Goal: Task Accomplishment & Management: Manage account settings

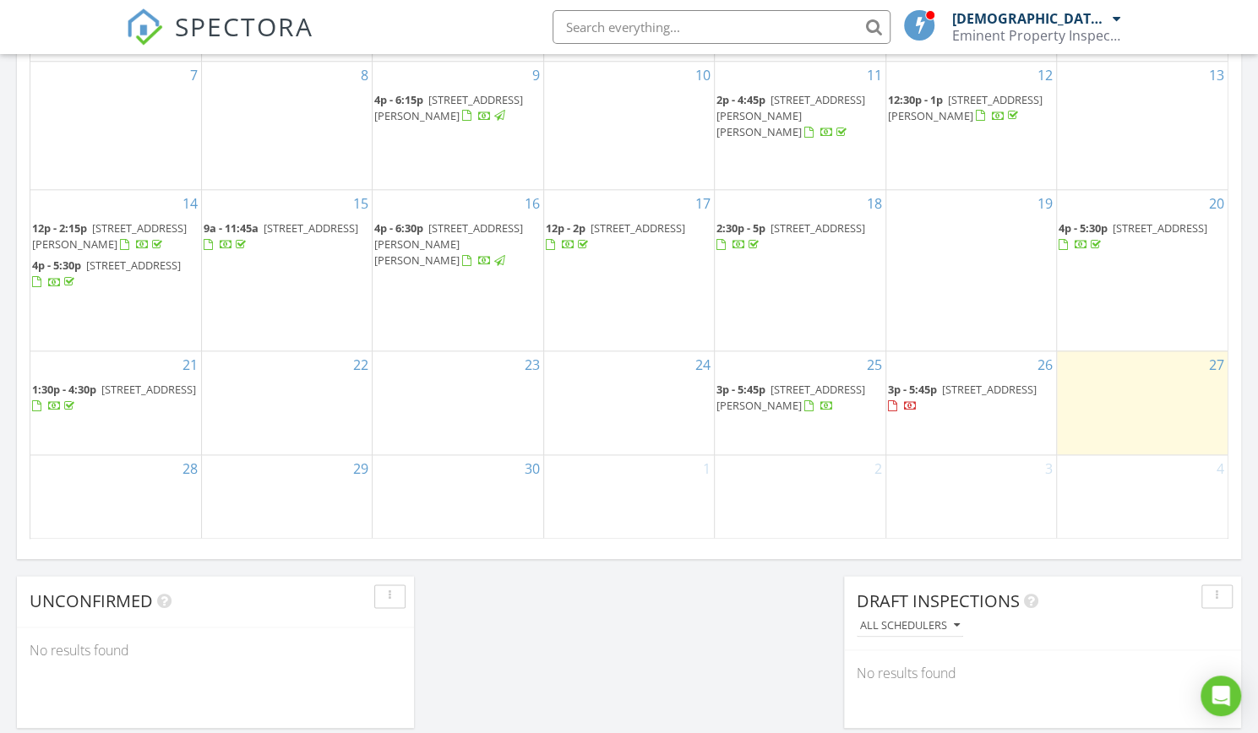
scroll to position [1024, 0]
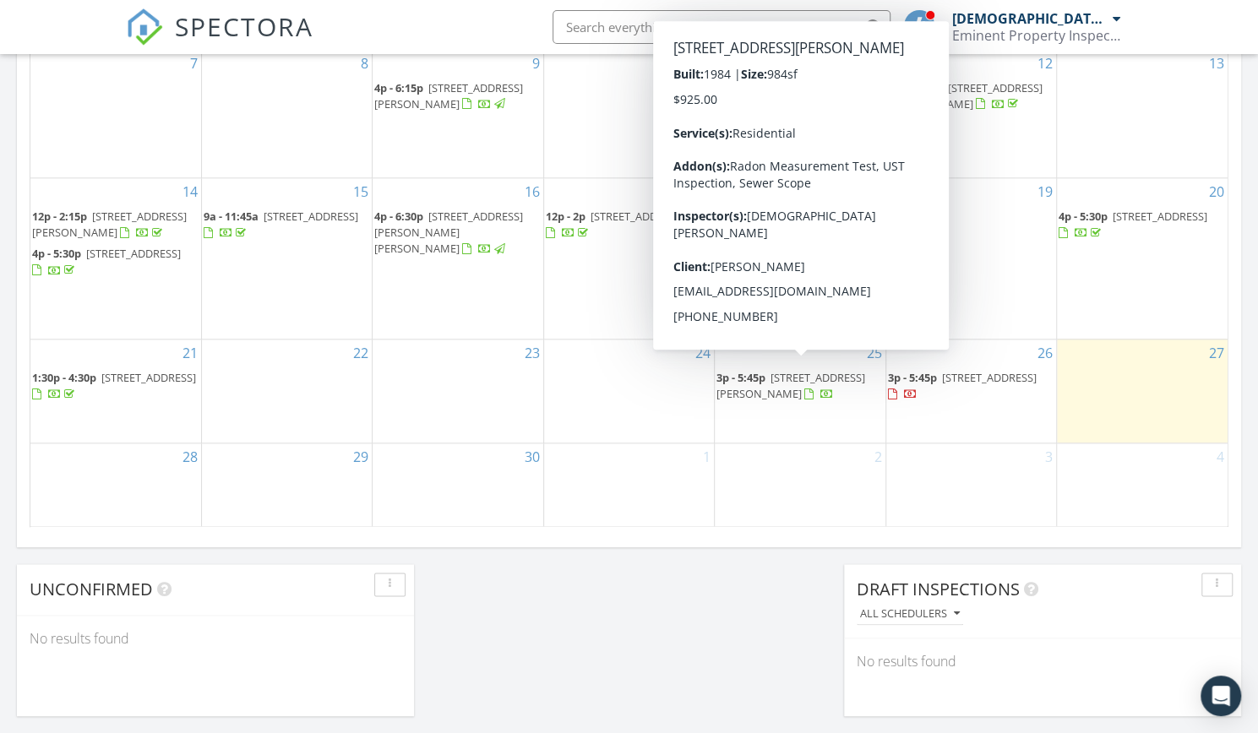
click at [808, 370] on span "89 Cooper Ave , Iselin 08830" at bounding box center [790, 385] width 149 height 31
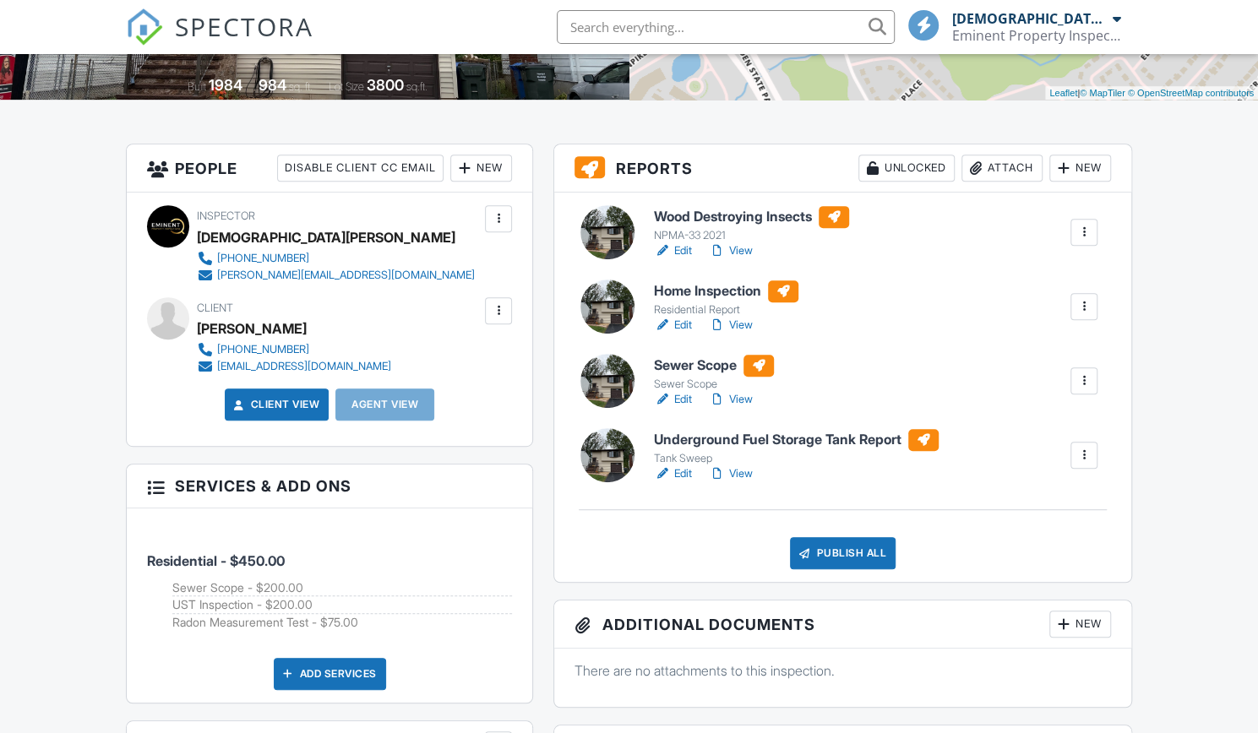
scroll to position [351, 0]
click at [748, 320] on link "View" at bounding box center [731, 325] width 44 height 17
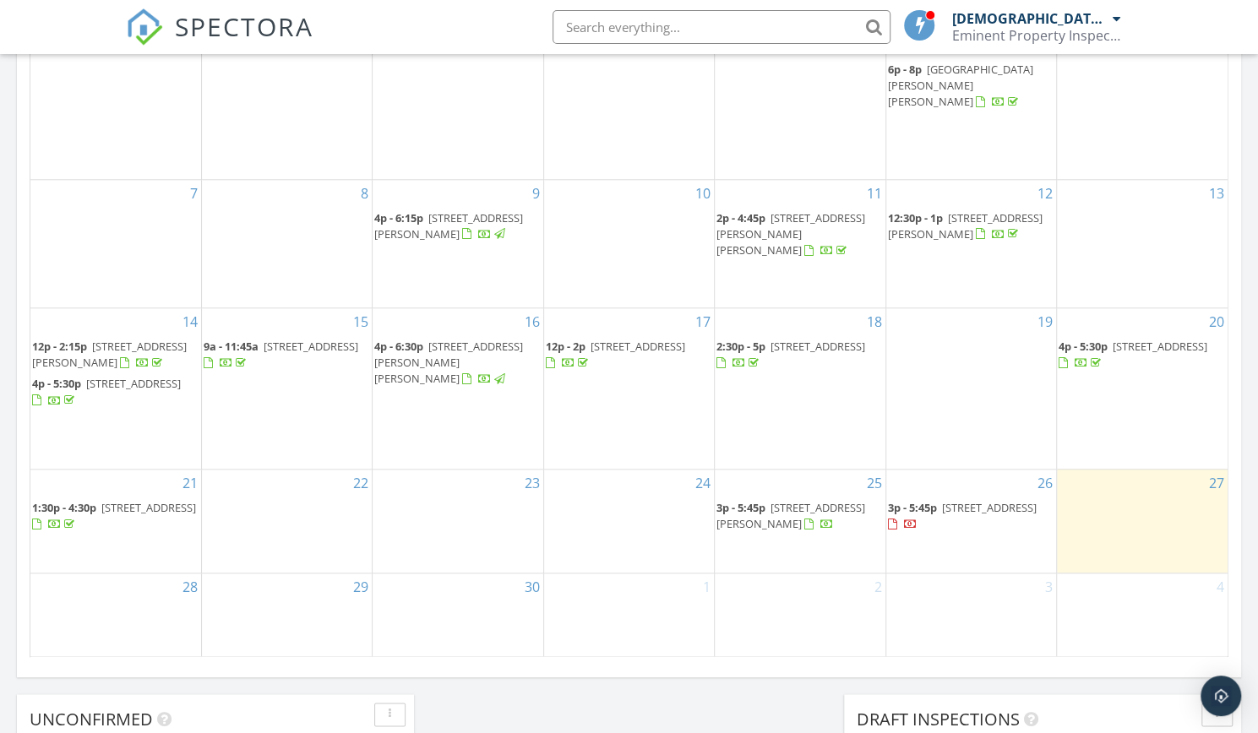
scroll to position [895, 0]
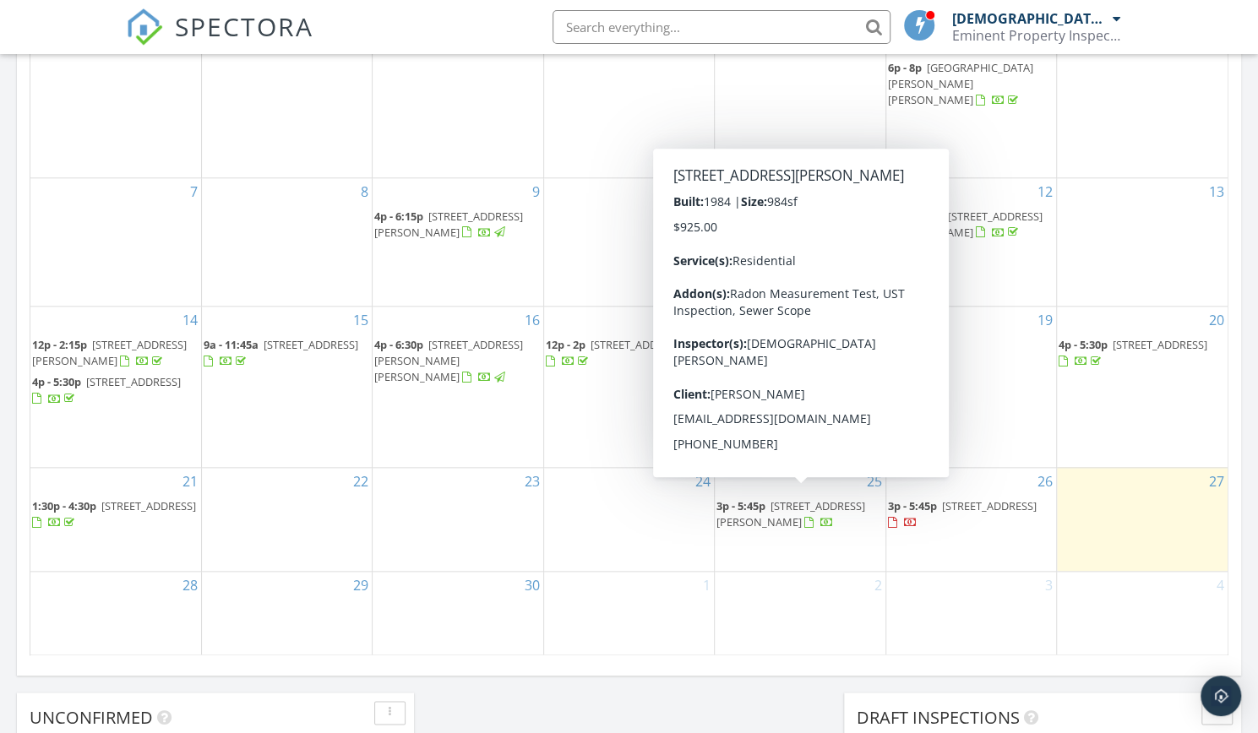
click at [836, 504] on span "[STREET_ADDRESS][PERSON_NAME]" at bounding box center [790, 513] width 149 height 31
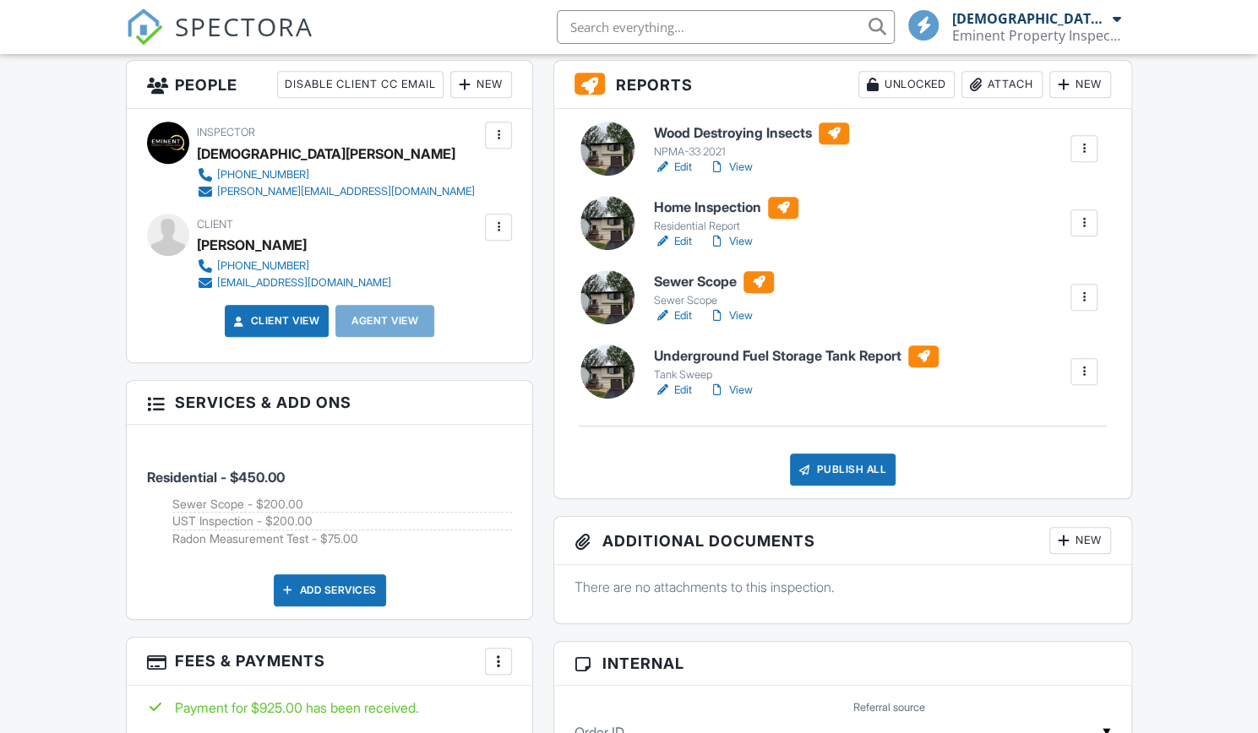
click at [834, 471] on div "Publish All" at bounding box center [843, 470] width 106 height 32
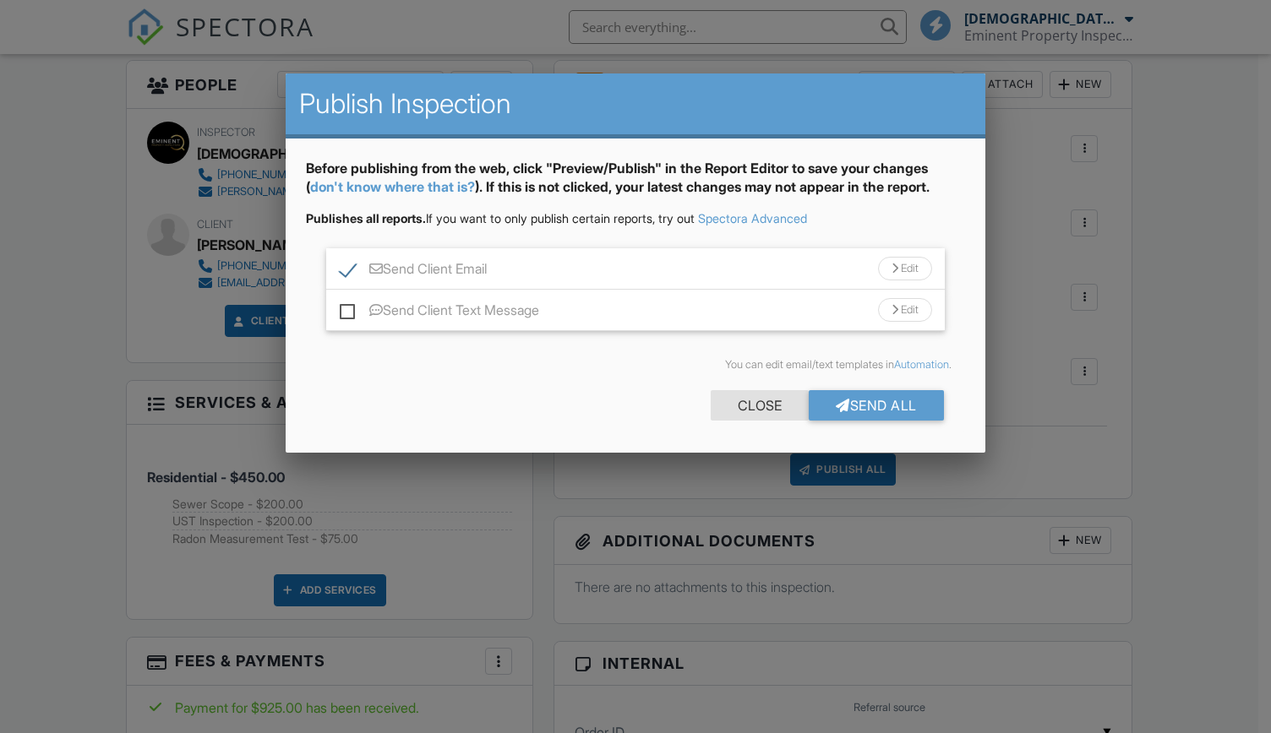
click at [767, 402] on div "Close" at bounding box center [759, 405] width 98 height 30
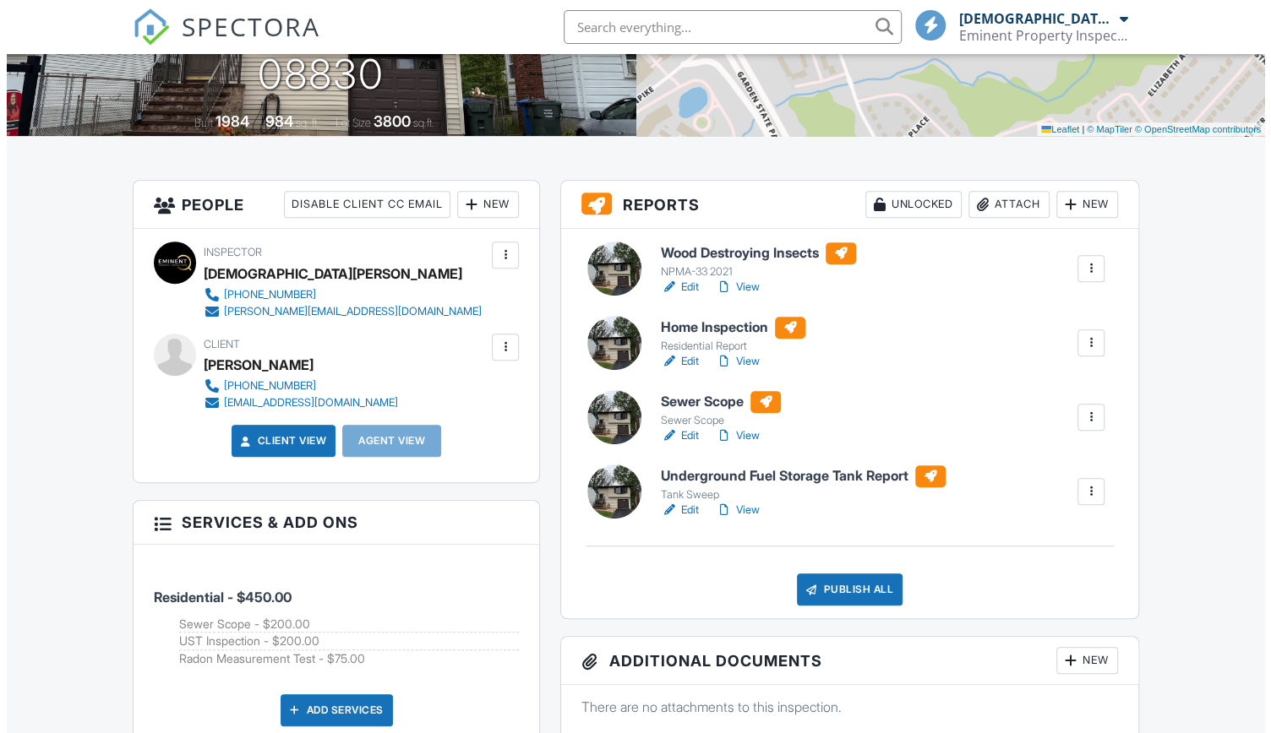
scroll to position [313, 0]
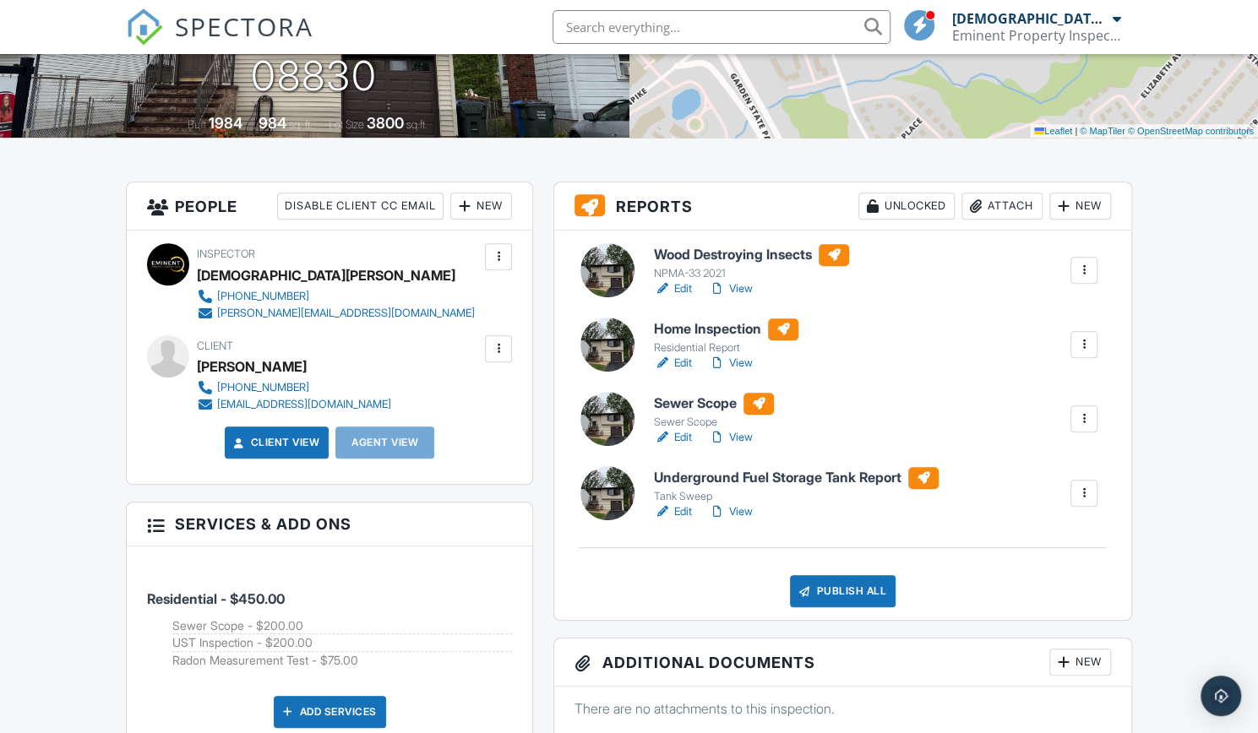
click at [493, 203] on div "New" at bounding box center [481, 206] width 62 height 27
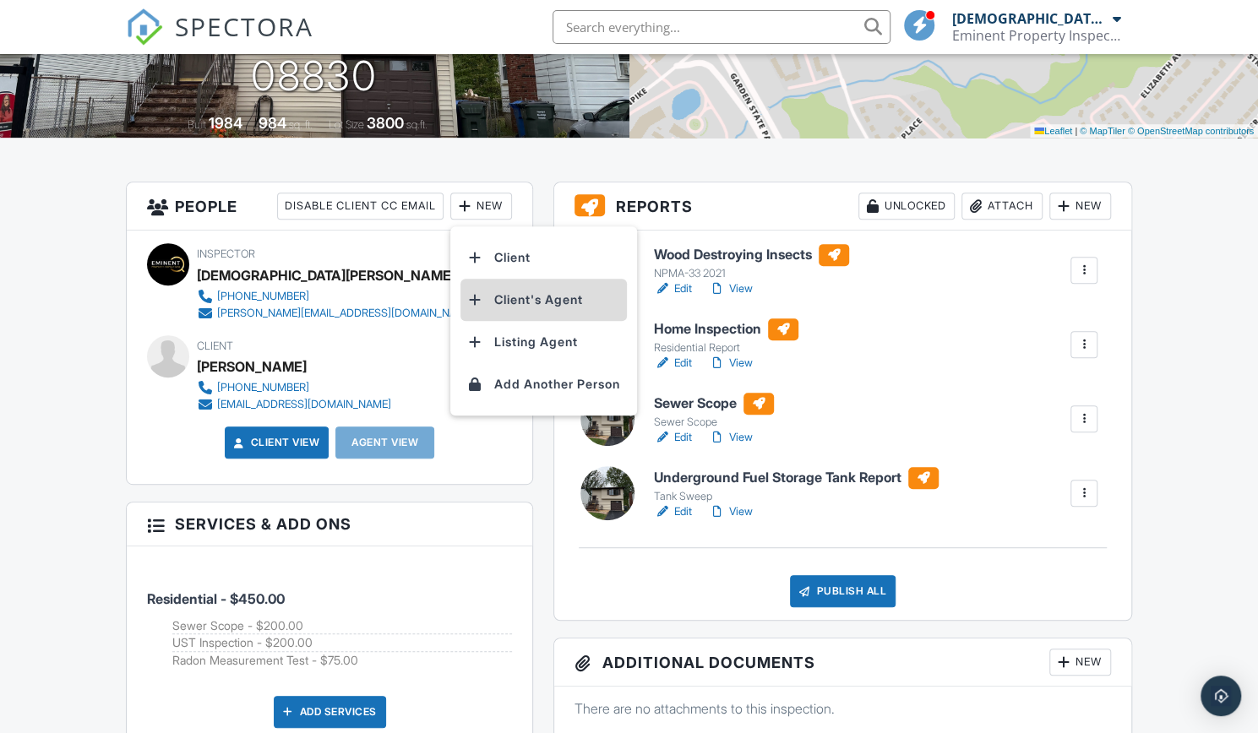
click at [523, 298] on li "Client's Agent" at bounding box center [543, 300] width 166 height 42
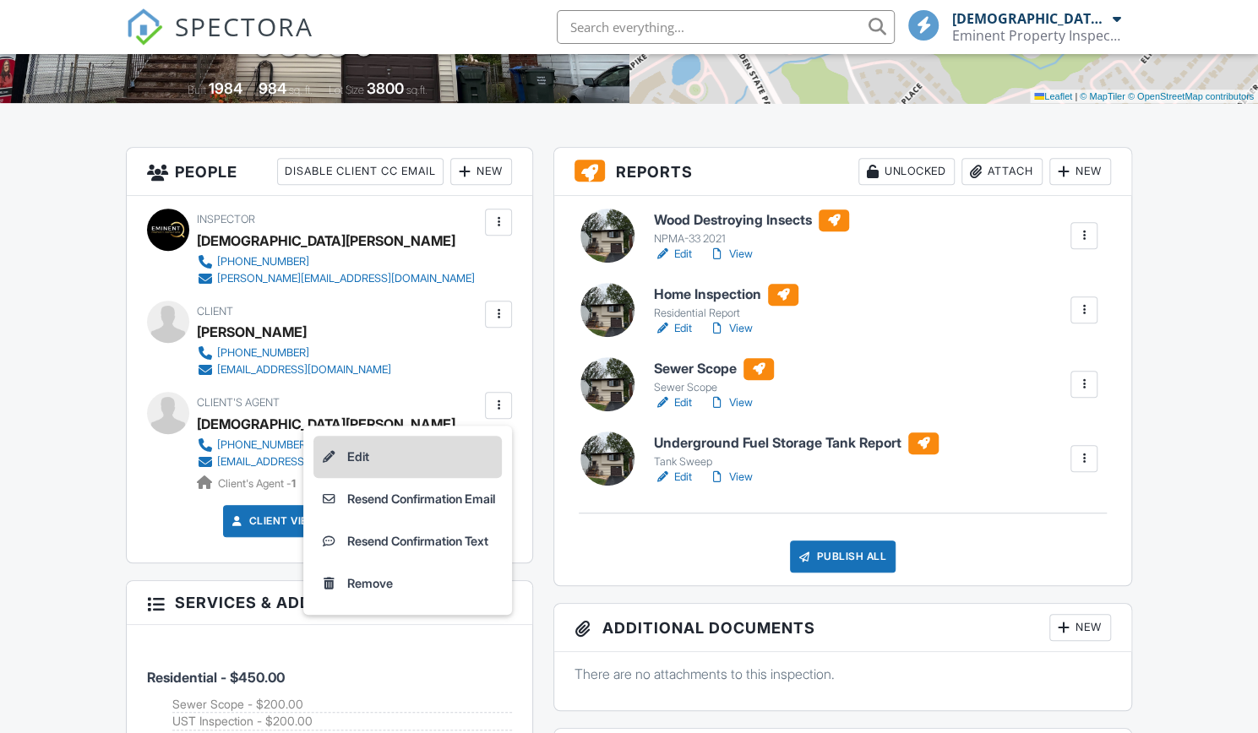
click at [409, 466] on li "Edit" at bounding box center [407, 457] width 188 height 42
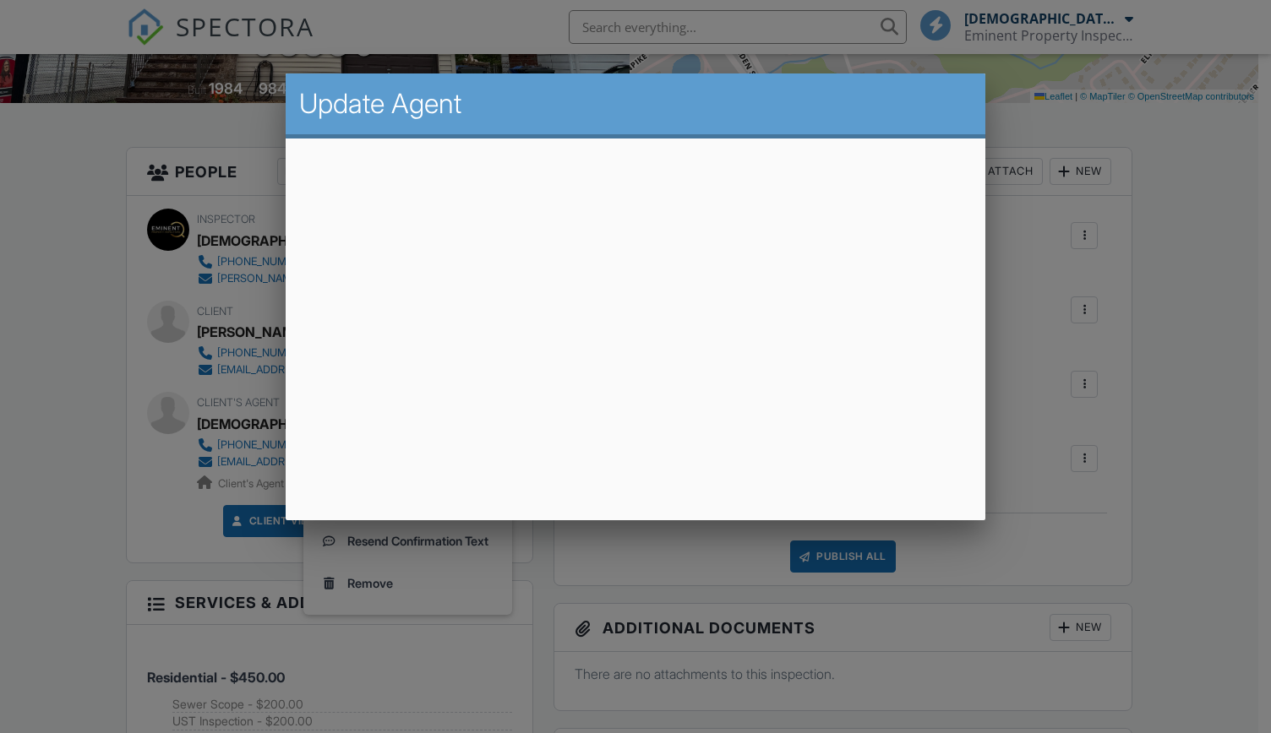
scroll to position [0, 0]
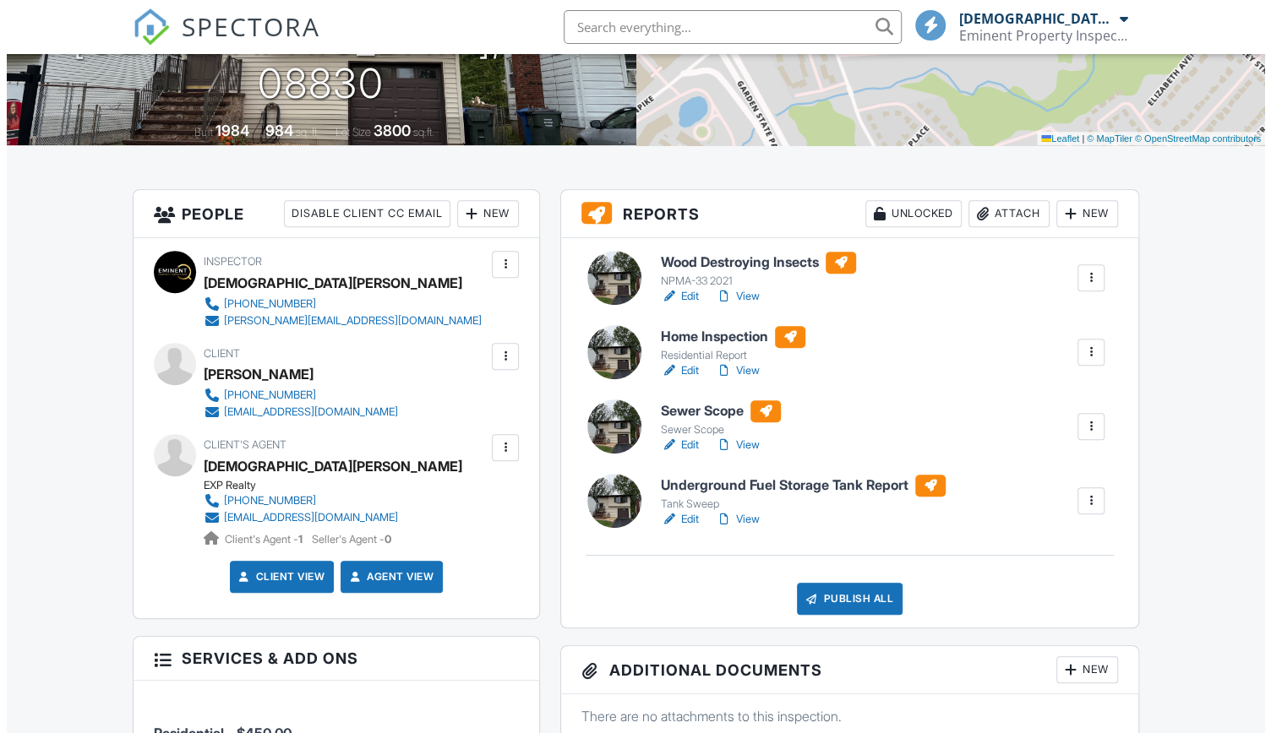
scroll to position [348, 0]
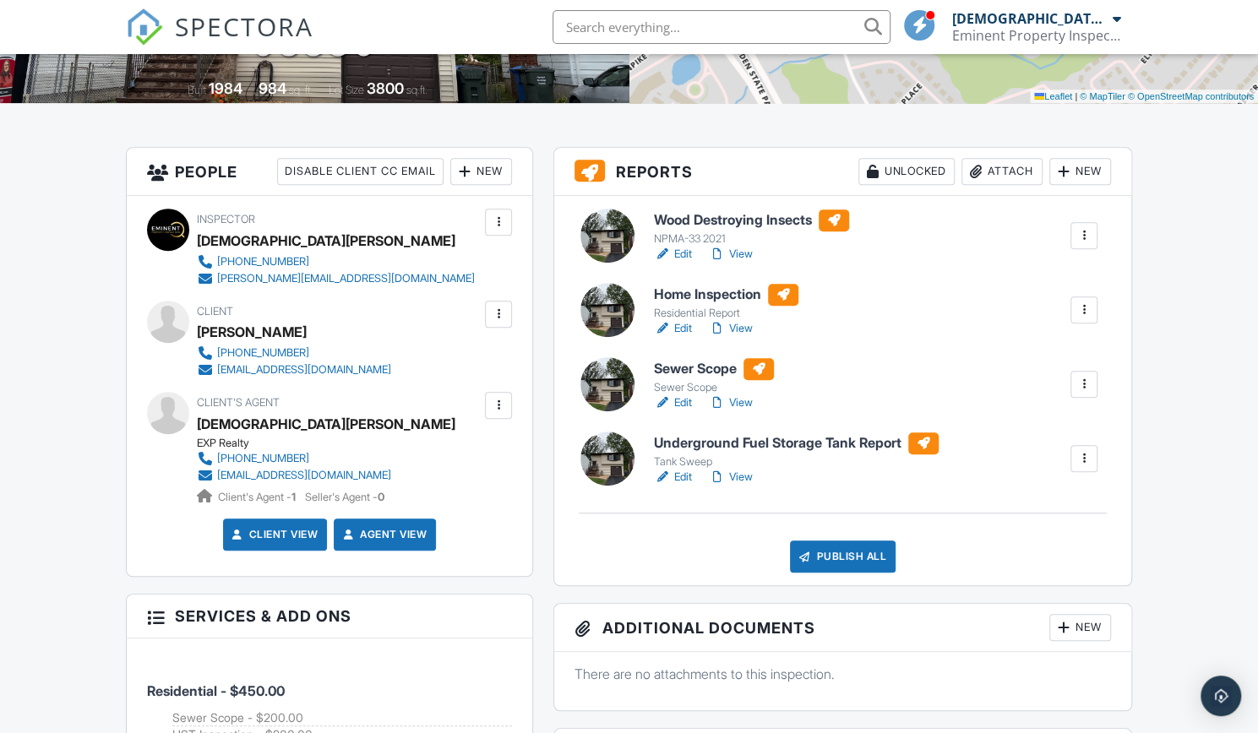
click at [866, 550] on div "Publish All" at bounding box center [843, 557] width 106 height 32
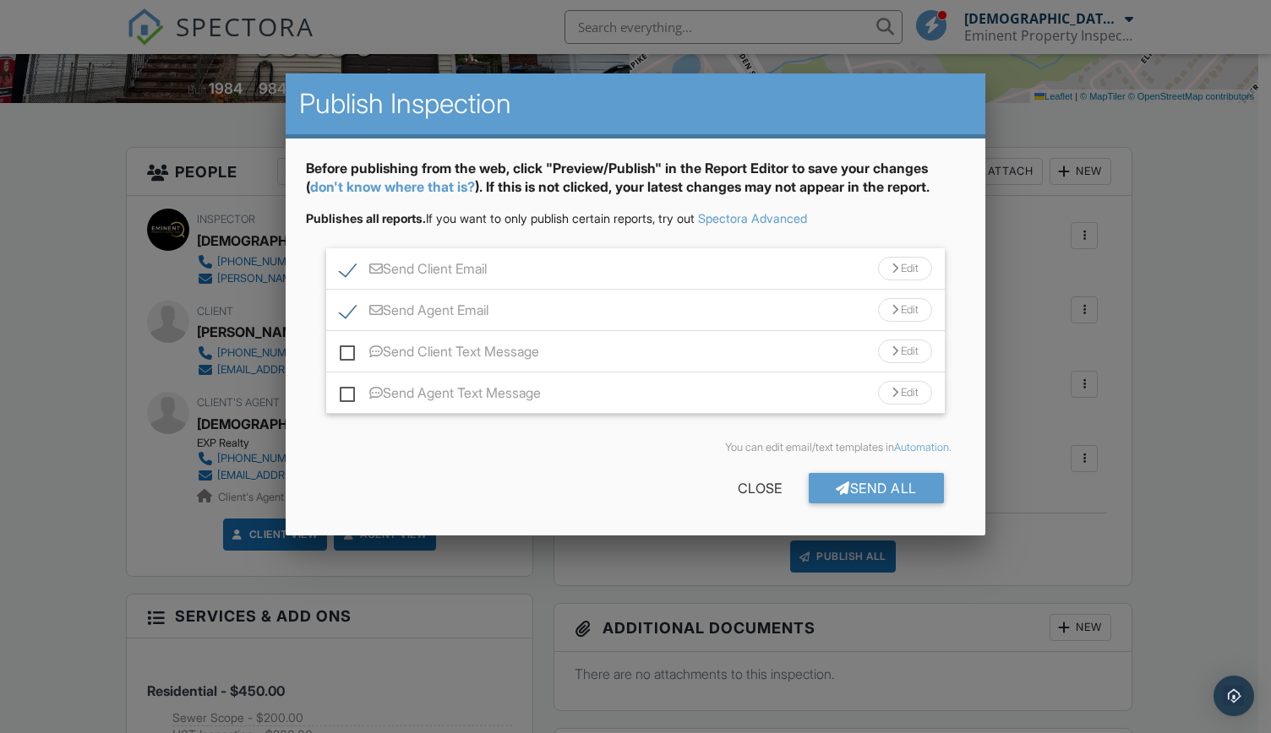
click at [350, 357] on label "Send Client Text Message" at bounding box center [439, 354] width 199 height 21
click at [350, 349] on input "Send Client Text Message" at bounding box center [345, 343] width 11 height 11
checkbox input "true"
click at [349, 389] on label "Send Agent Text Message" at bounding box center [440, 395] width 201 height 21
click at [349, 389] on input "Send Agent Text Message" at bounding box center [345, 384] width 11 height 11
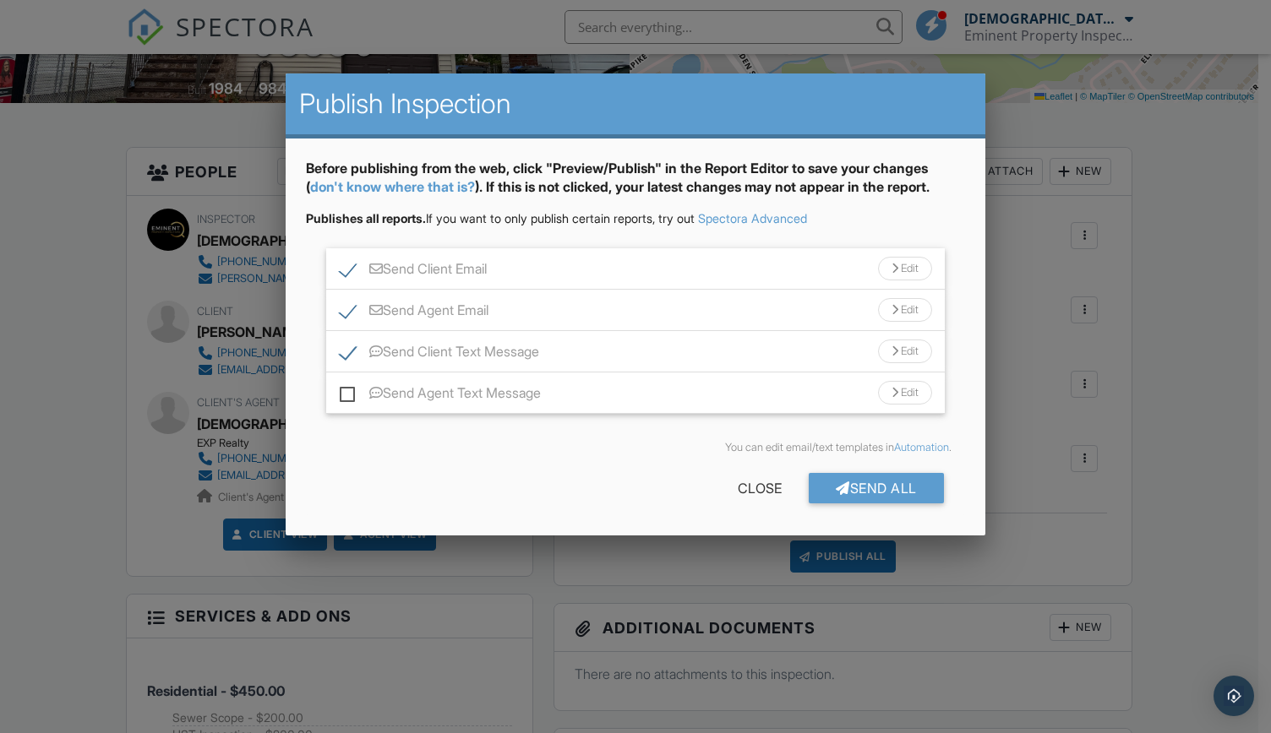
checkbox input "true"
click at [884, 484] on div "Send All" at bounding box center [875, 488] width 135 height 30
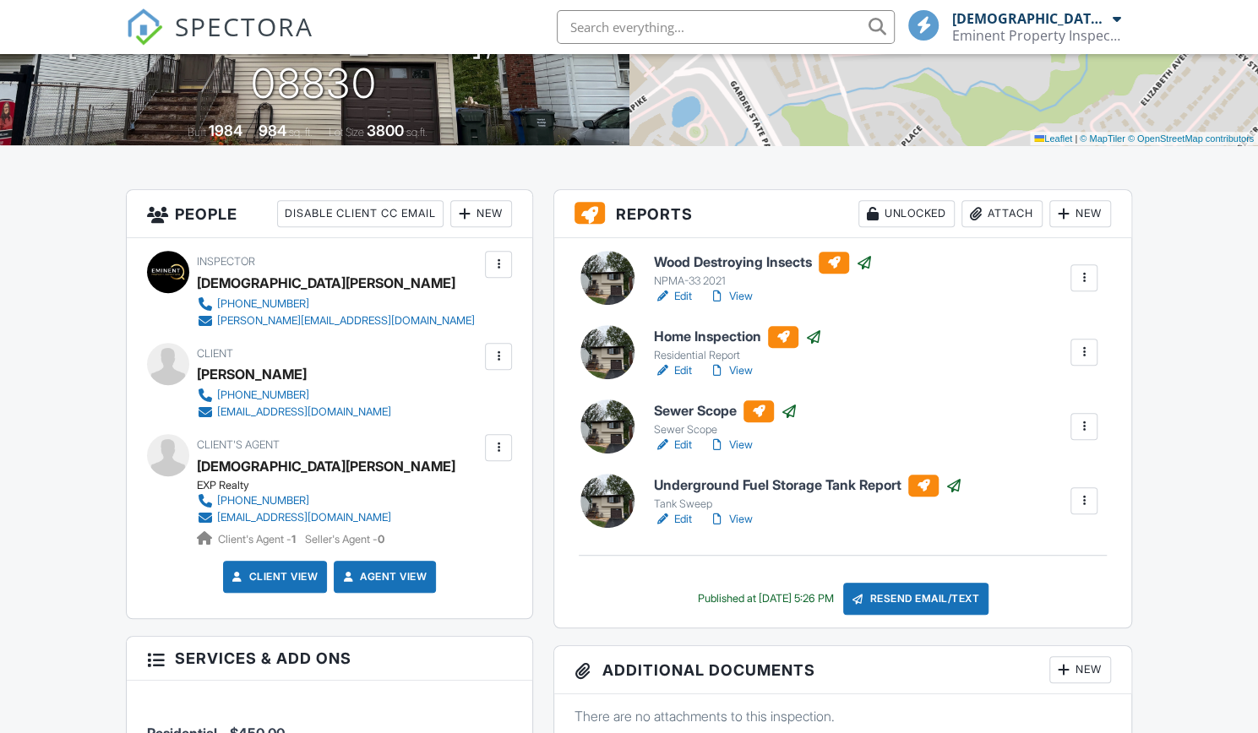
scroll to position [348, 0]
